Goal: Navigation & Orientation: Find specific page/section

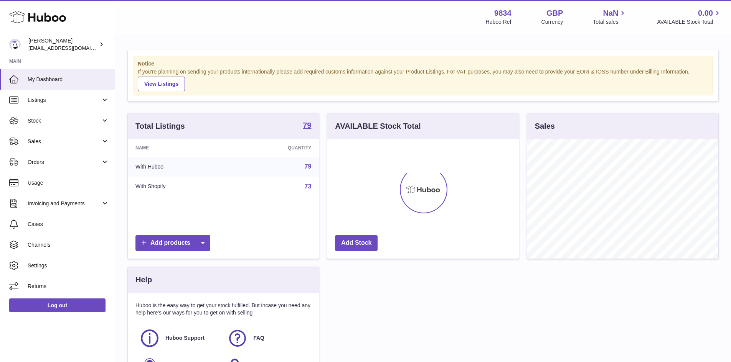
scroll to position [120, 191]
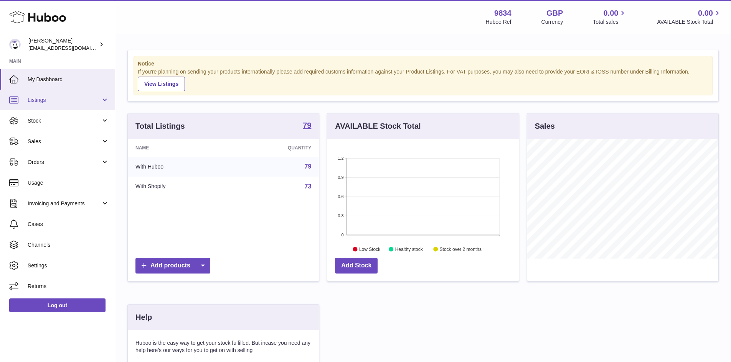
click at [60, 100] on span "Listings" at bounding box center [64, 100] width 73 height 7
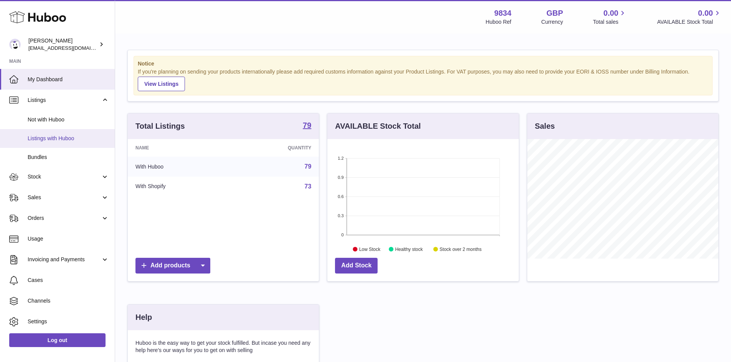
click at [66, 137] on span "Listings with Huboo" at bounding box center [68, 138] width 81 height 7
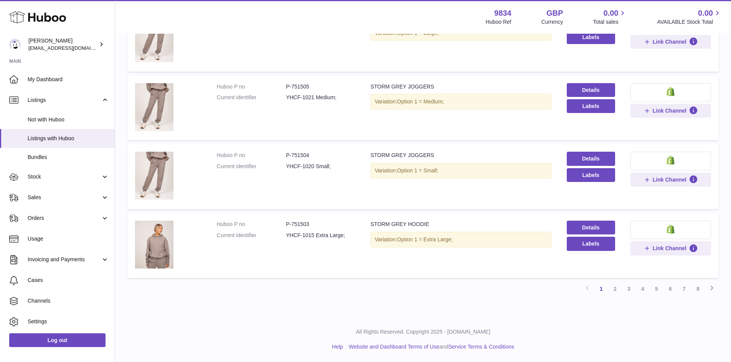
scroll to position [457, 0]
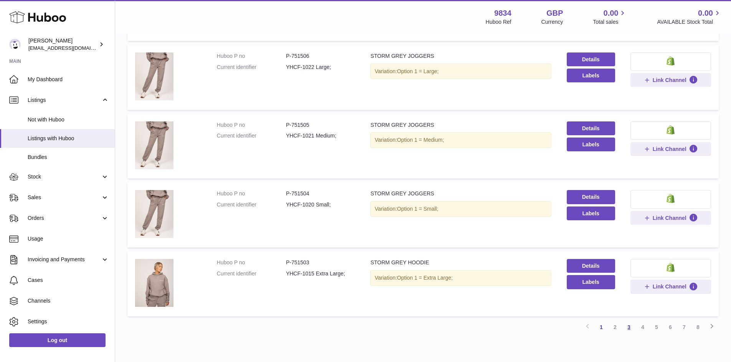
click at [629, 325] on link "3" at bounding box center [629, 328] width 14 height 14
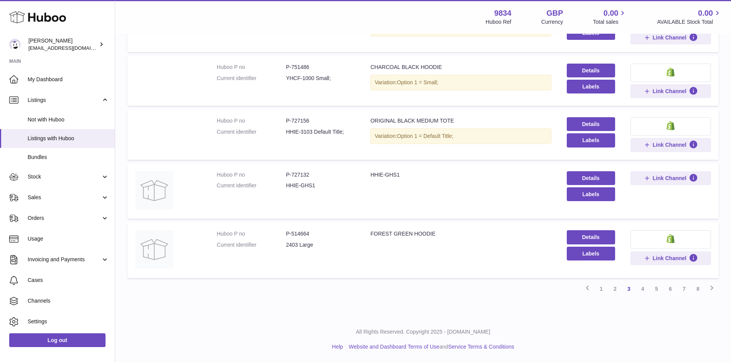
scroll to position [528, 0]
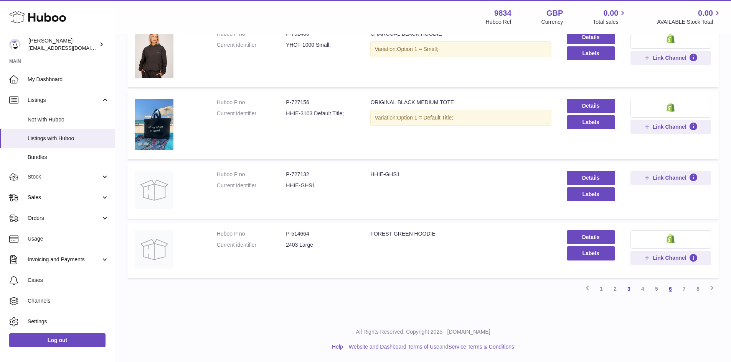
click at [671, 289] on link "6" at bounding box center [670, 289] width 14 height 14
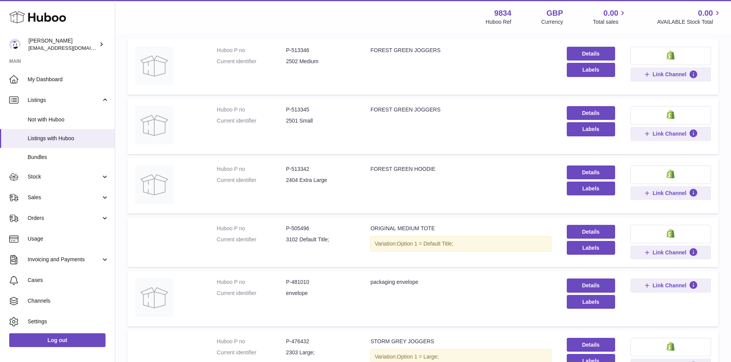
scroll to position [35, 0]
